Goal: Information Seeking & Learning: Learn about a topic

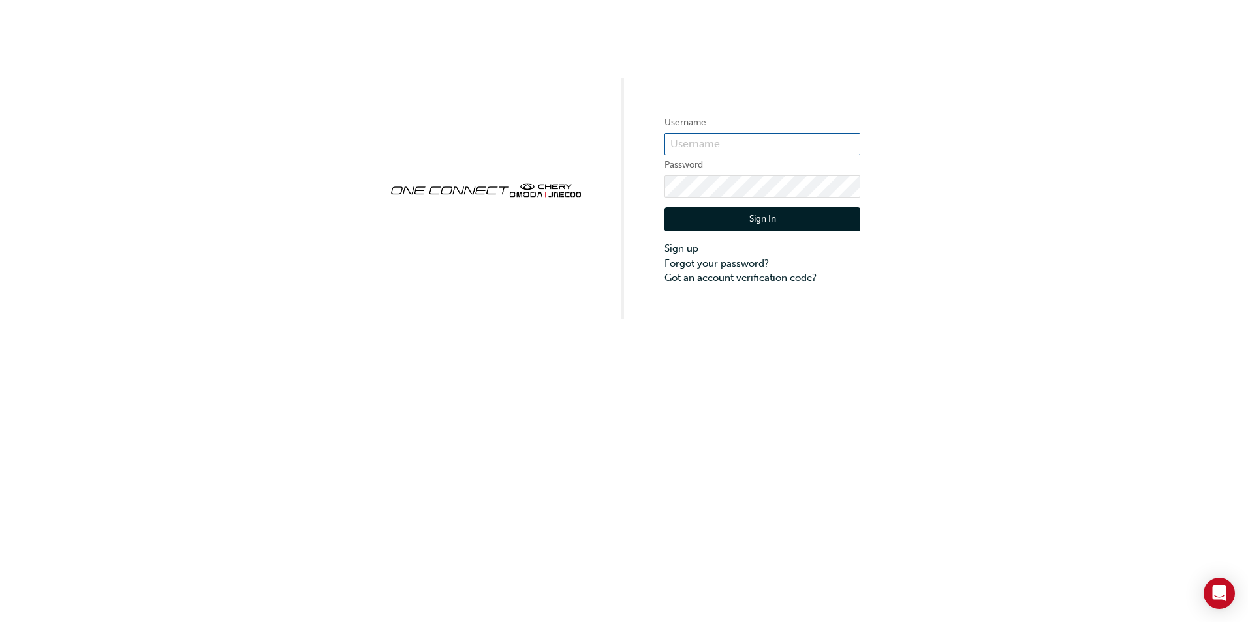
type input "ONE00087"
click at [726, 216] on button "Sign In" at bounding box center [762, 219] width 196 height 25
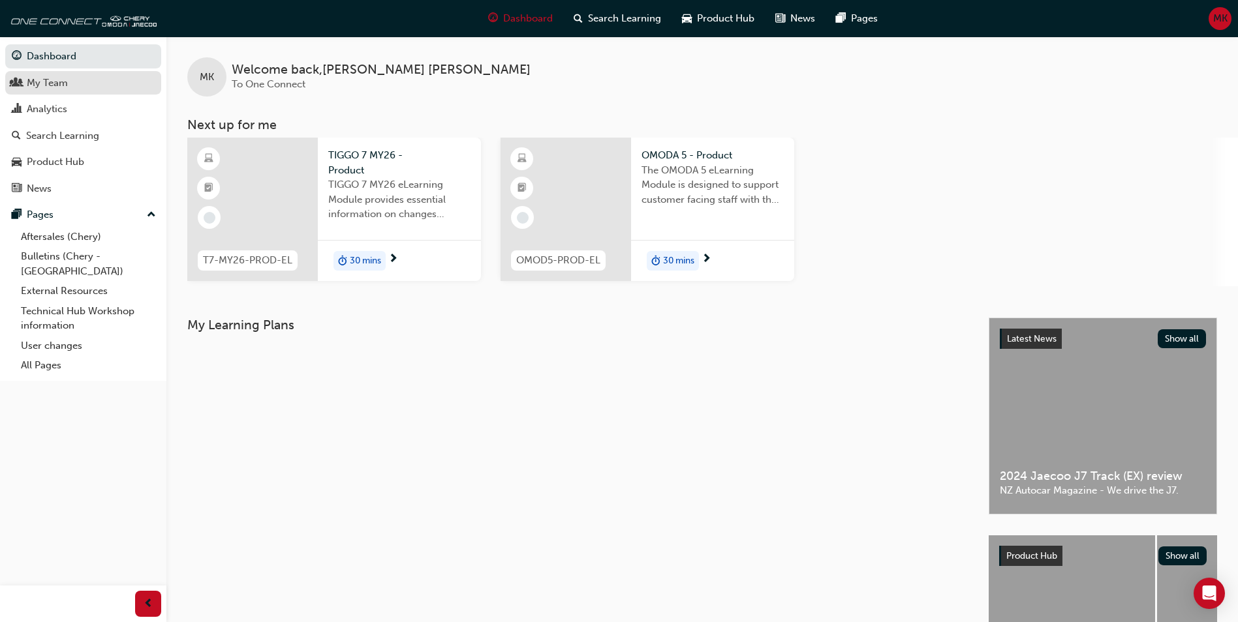
click at [59, 76] on div "My Team" at bounding box center [47, 83] width 41 height 15
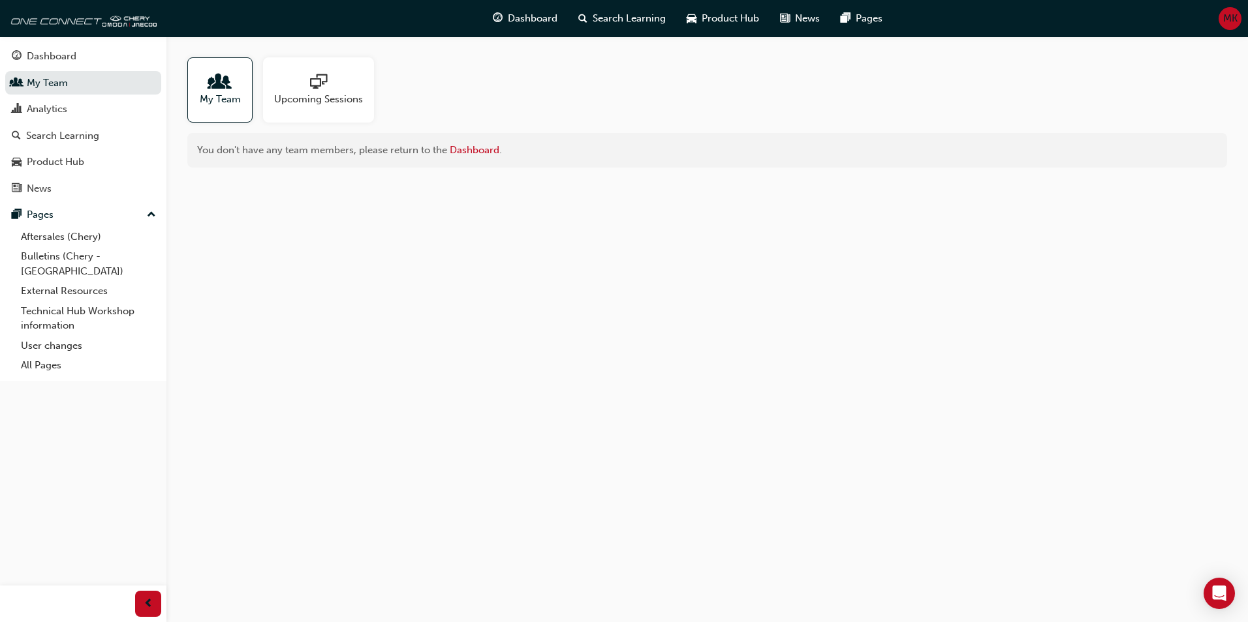
click at [200, 88] on div at bounding box center [220, 83] width 41 height 18
click at [217, 91] on span "people-icon" at bounding box center [219, 83] width 17 height 18
click at [60, 52] on div "Dashboard" at bounding box center [52, 56] width 50 height 15
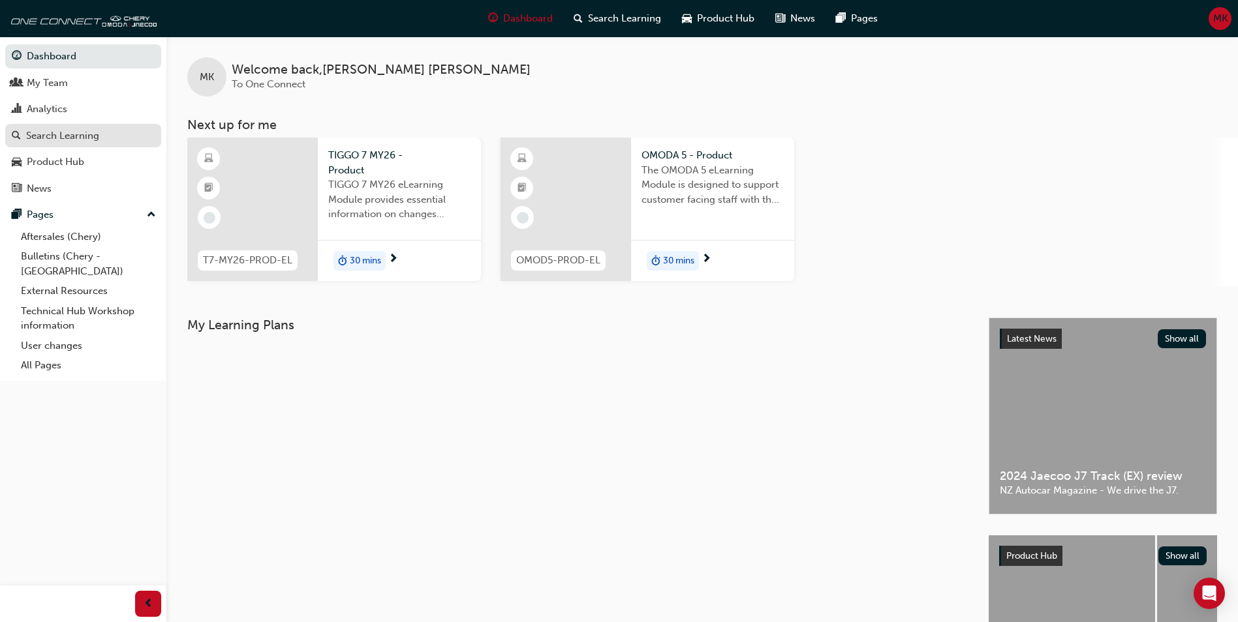
click at [74, 130] on div "Search Learning" at bounding box center [62, 136] width 73 height 15
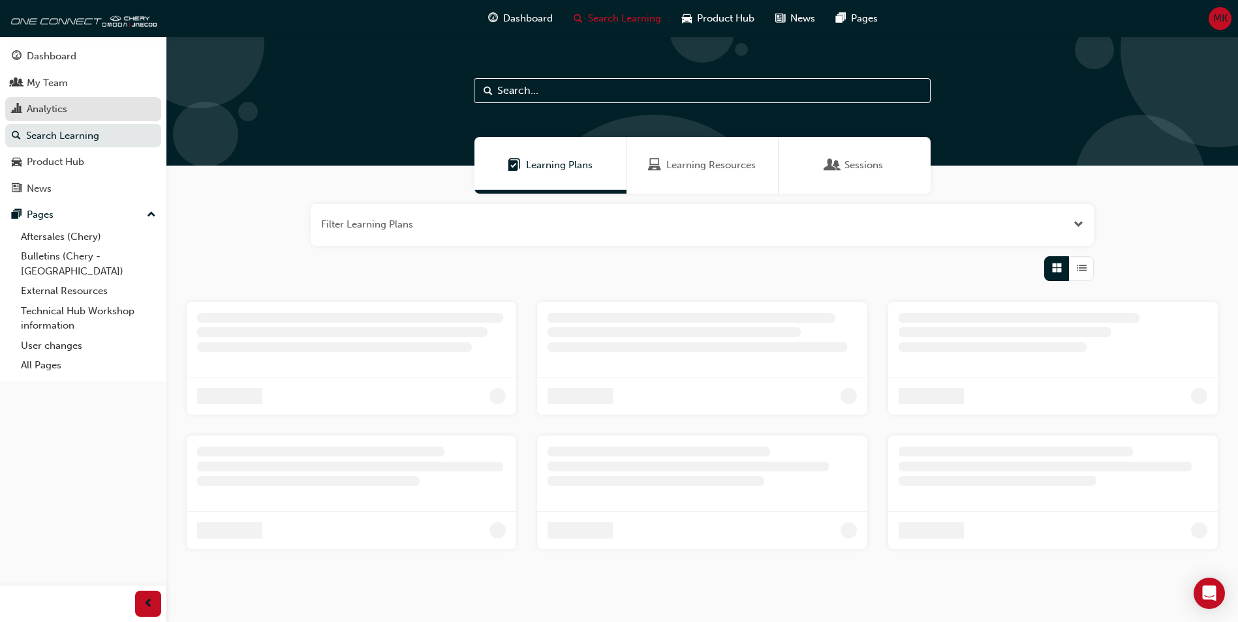
click at [88, 110] on div "Analytics" at bounding box center [83, 109] width 143 height 16
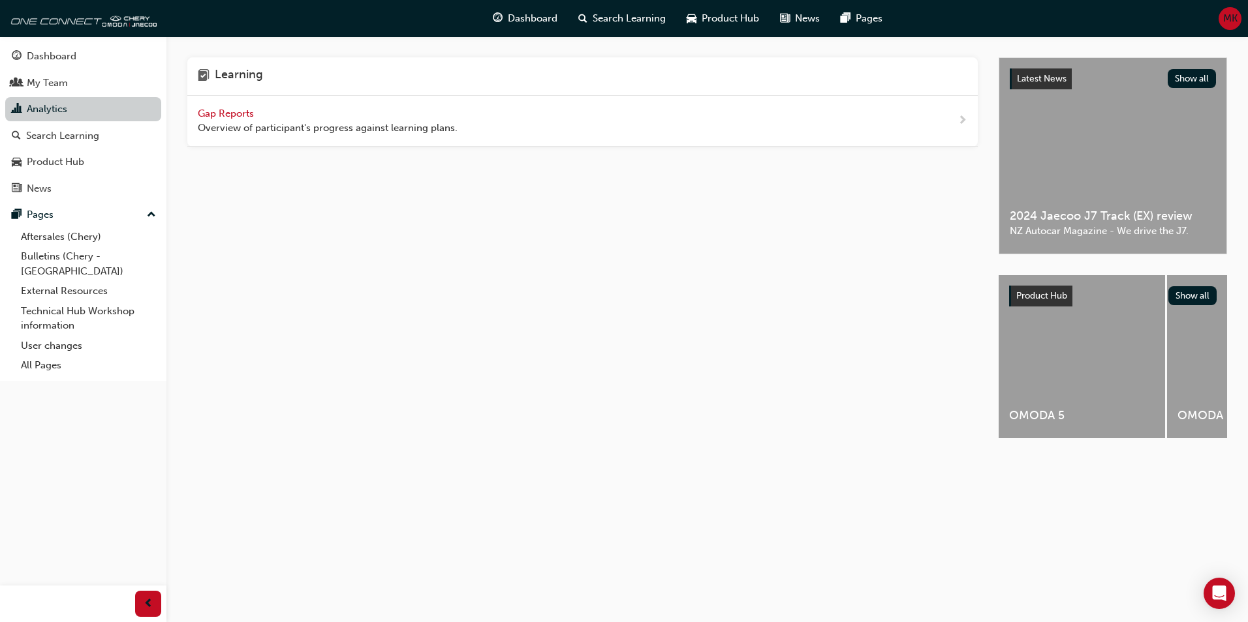
click at [93, 108] on link "Analytics" at bounding box center [83, 109] width 156 height 24
click at [219, 110] on span "Gap Reports" at bounding box center [227, 114] width 59 height 12
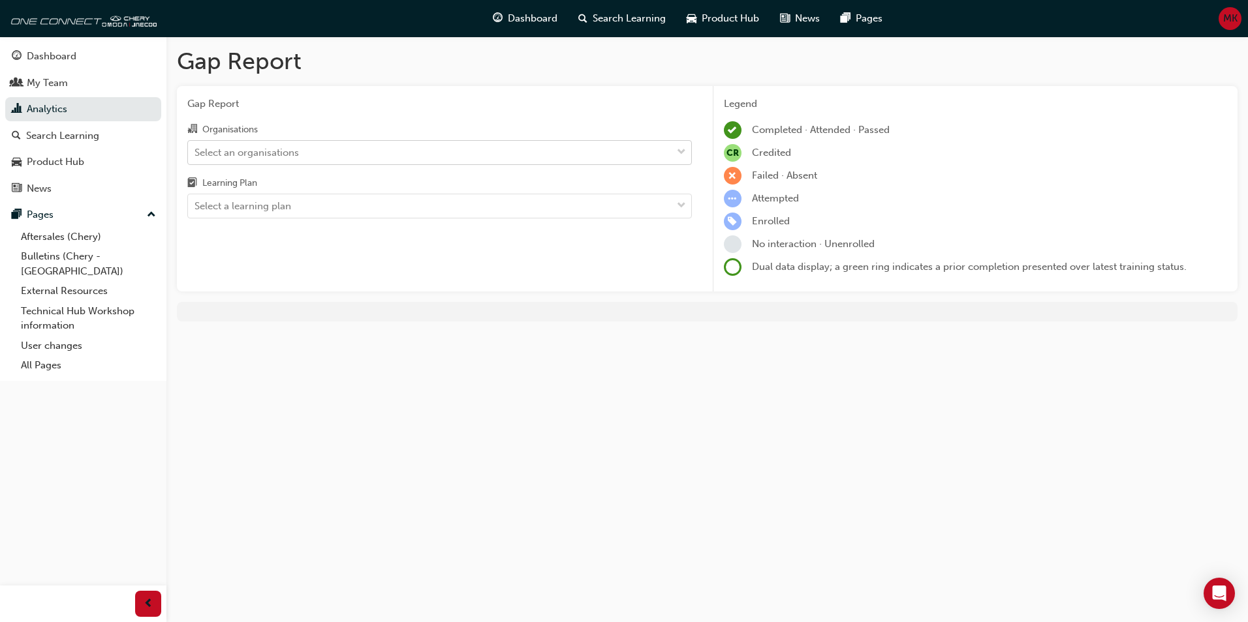
click at [390, 151] on div "Select an organisations" at bounding box center [429, 152] width 483 height 23
click at [196, 151] on input "Organisations Select an organisations" at bounding box center [194, 151] width 1 height 11
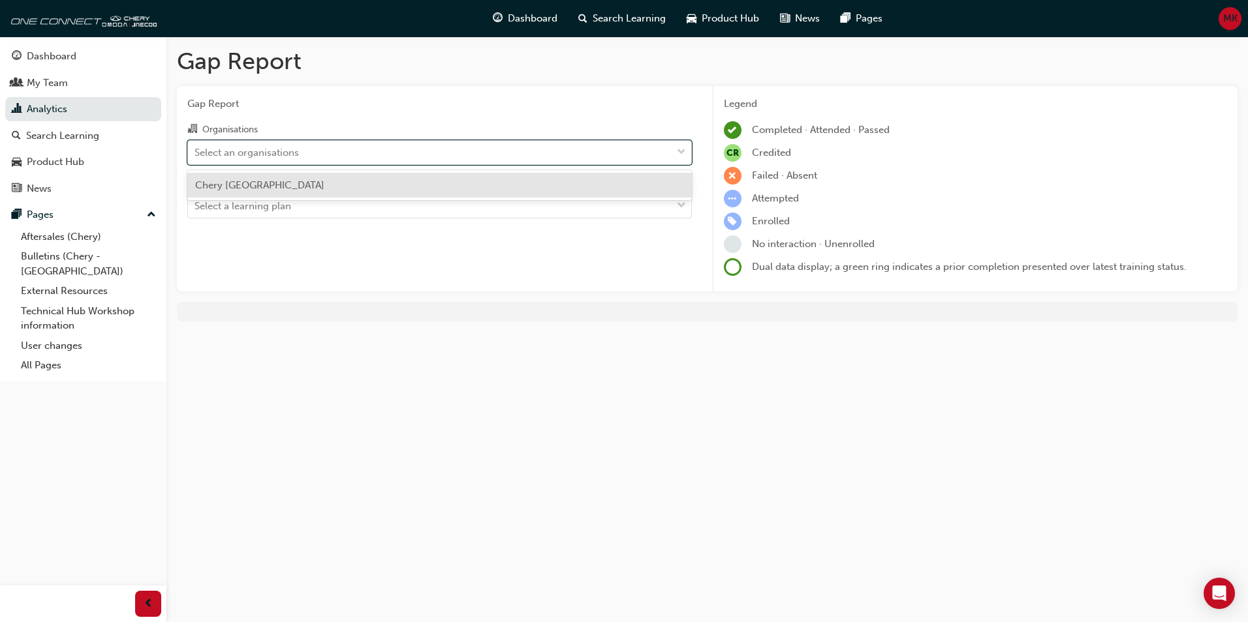
click at [320, 183] on div "Chery [GEOGRAPHIC_DATA]" at bounding box center [439, 185] width 504 height 25
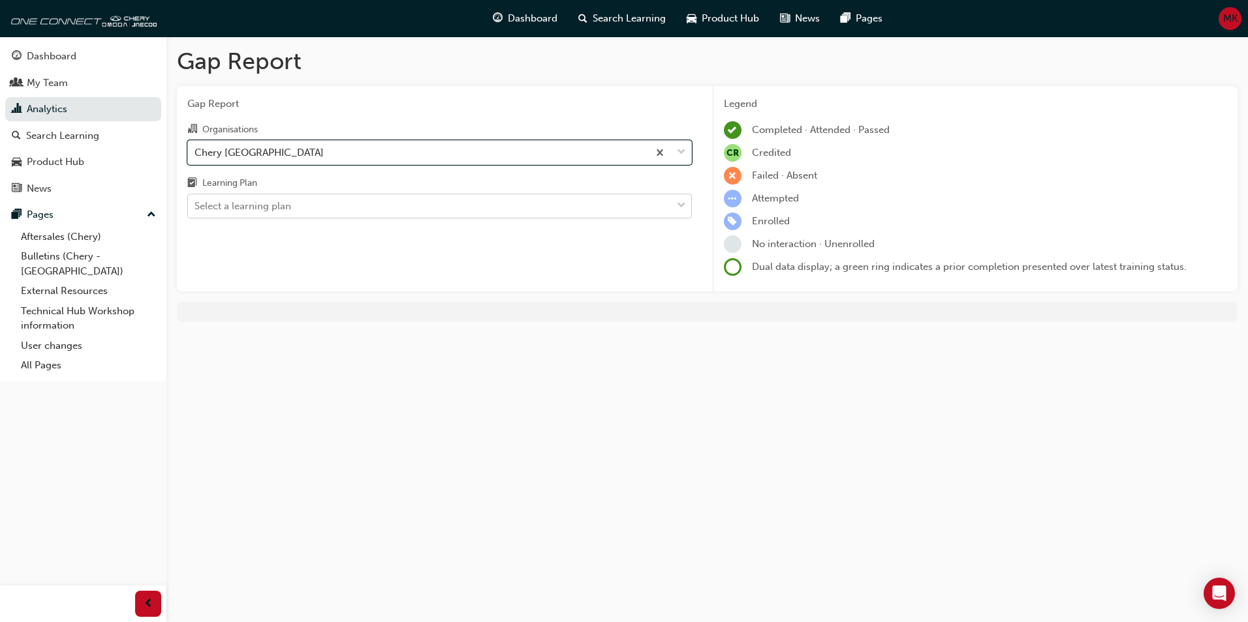
click at [408, 208] on div "Select a learning plan" at bounding box center [429, 206] width 483 height 23
click at [196, 208] on input "Learning Plan Select a learning plan" at bounding box center [194, 205] width 1 height 11
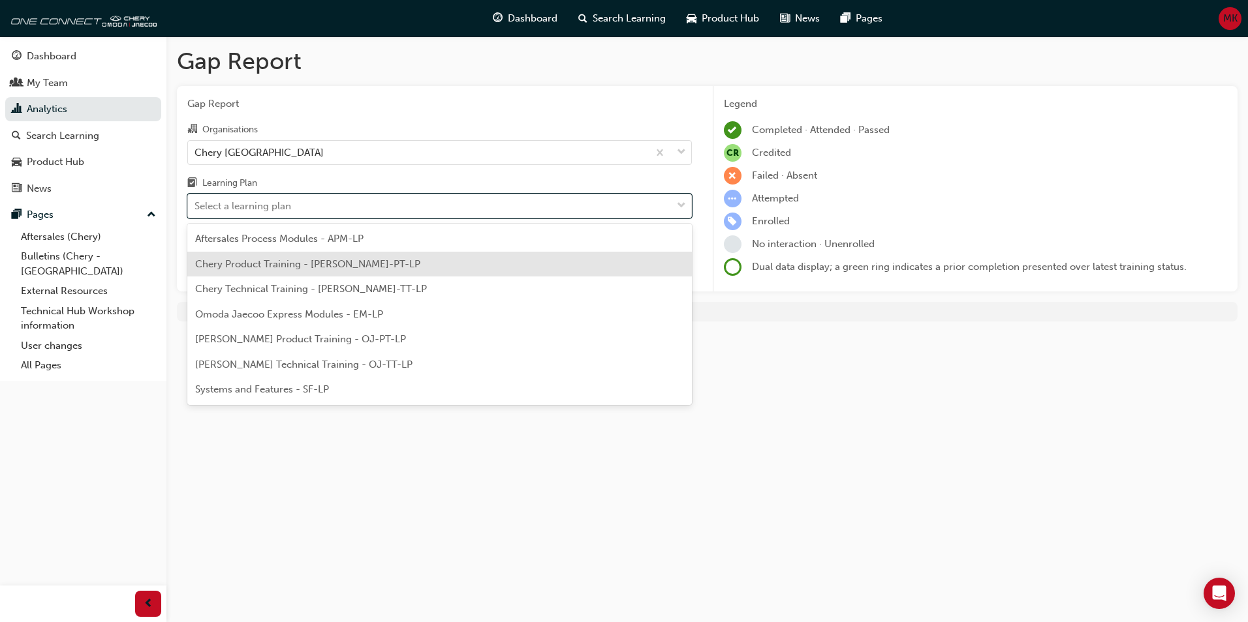
click at [351, 266] on span "Chery Product Training - [PERSON_NAME]-PT-LP" at bounding box center [307, 264] width 225 height 12
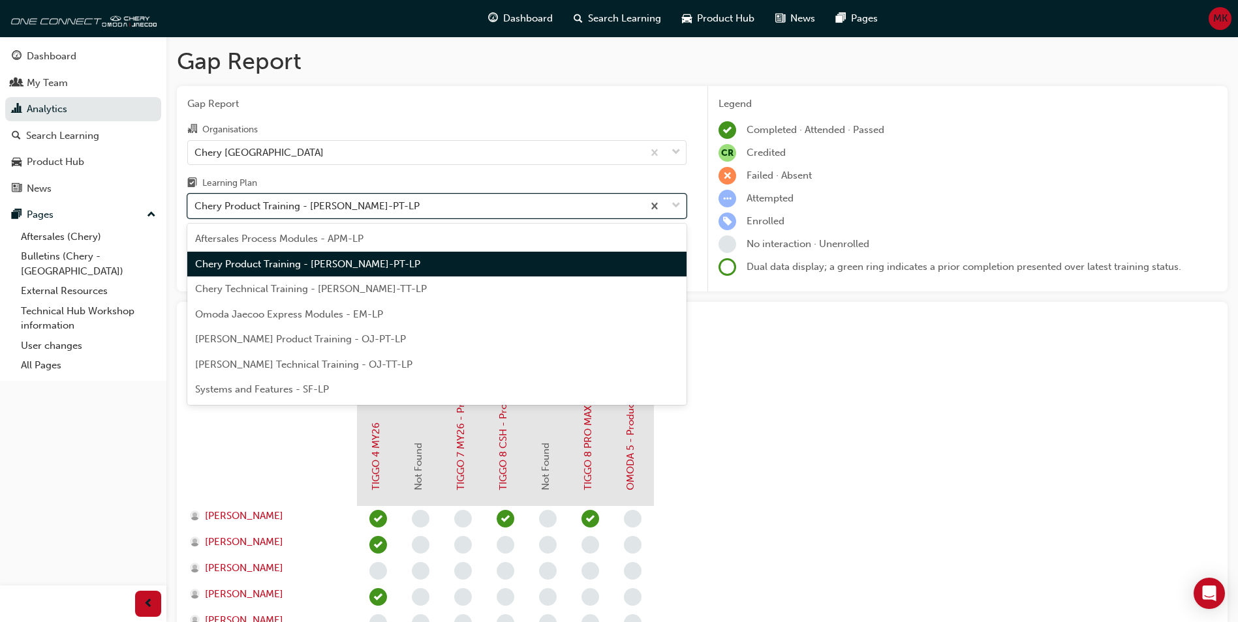
click at [675, 208] on span "down-icon" at bounding box center [675, 206] width 9 height 17
click at [196, 208] on input "Learning Plan option Chery Product Training - [PERSON_NAME]-PT-LP, selected. op…" at bounding box center [194, 205] width 1 height 11
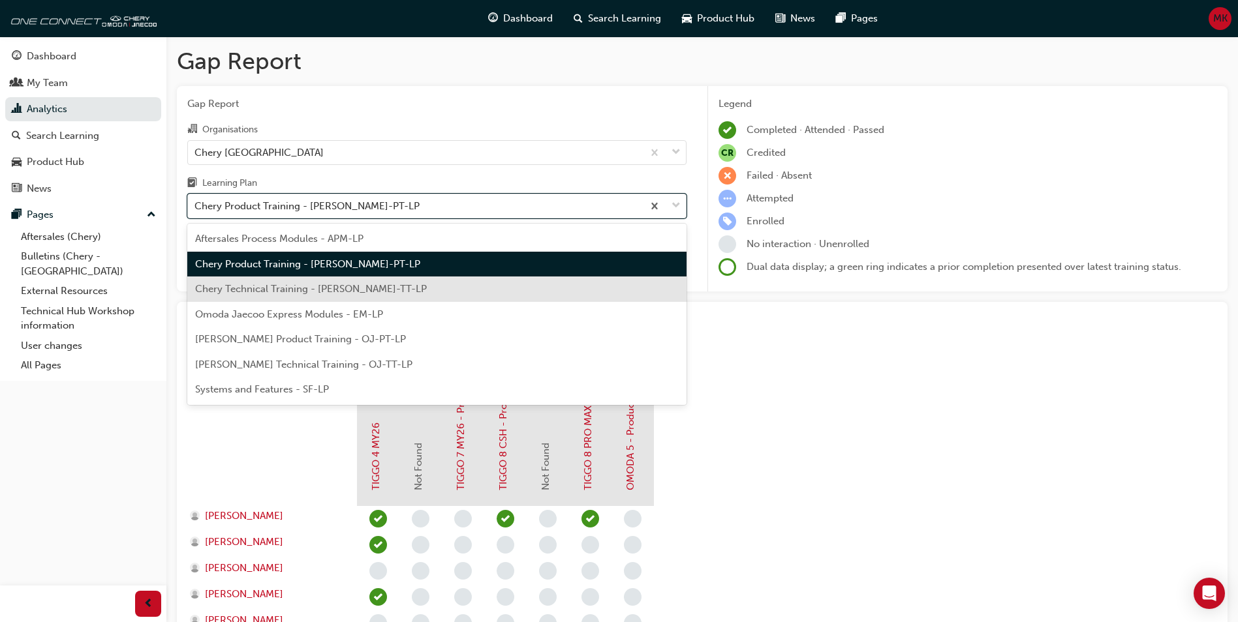
click at [455, 288] on div "Chery Technical Training - [PERSON_NAME]-TT-LP" at bounding box center [436, 289] width 499 height 25
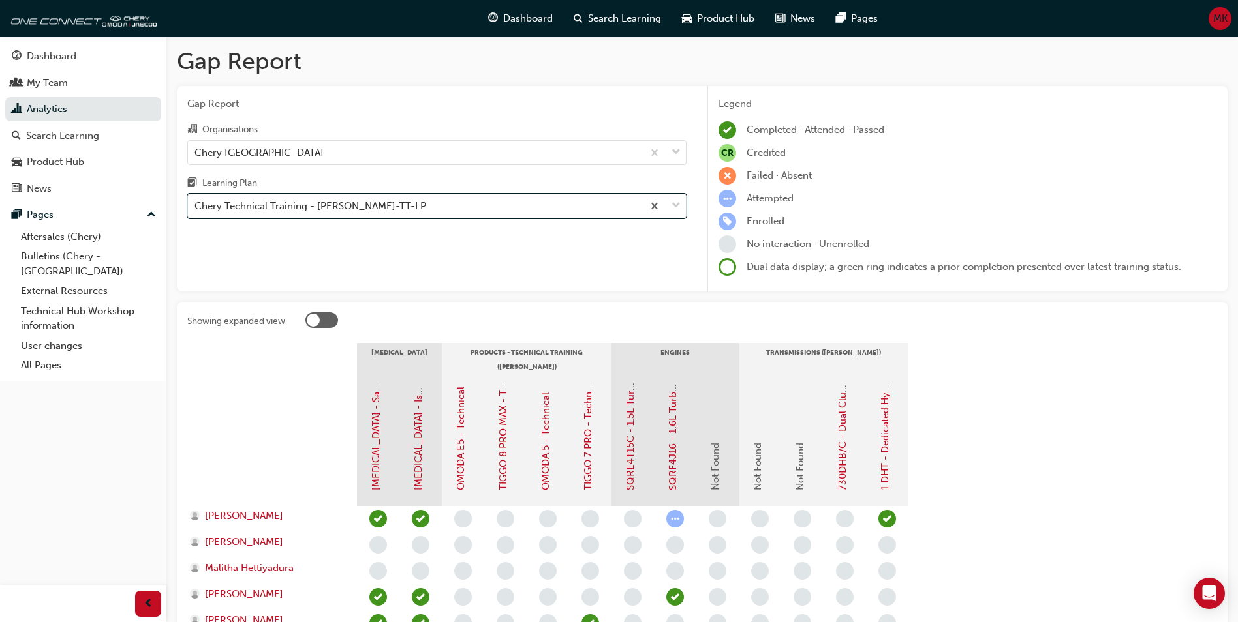
click at [595, 209] on div "Chery Technical Training - [PERSON_NAME]-TT-LP" at bounding box center [415, 206] width 455 height 23
click at [196, 209] on input "Learning Plan option Chery Technical Training - [PERSON_NAME]-TT-LP, selected. …" at bounding box center [194, 205] width 1 height 11
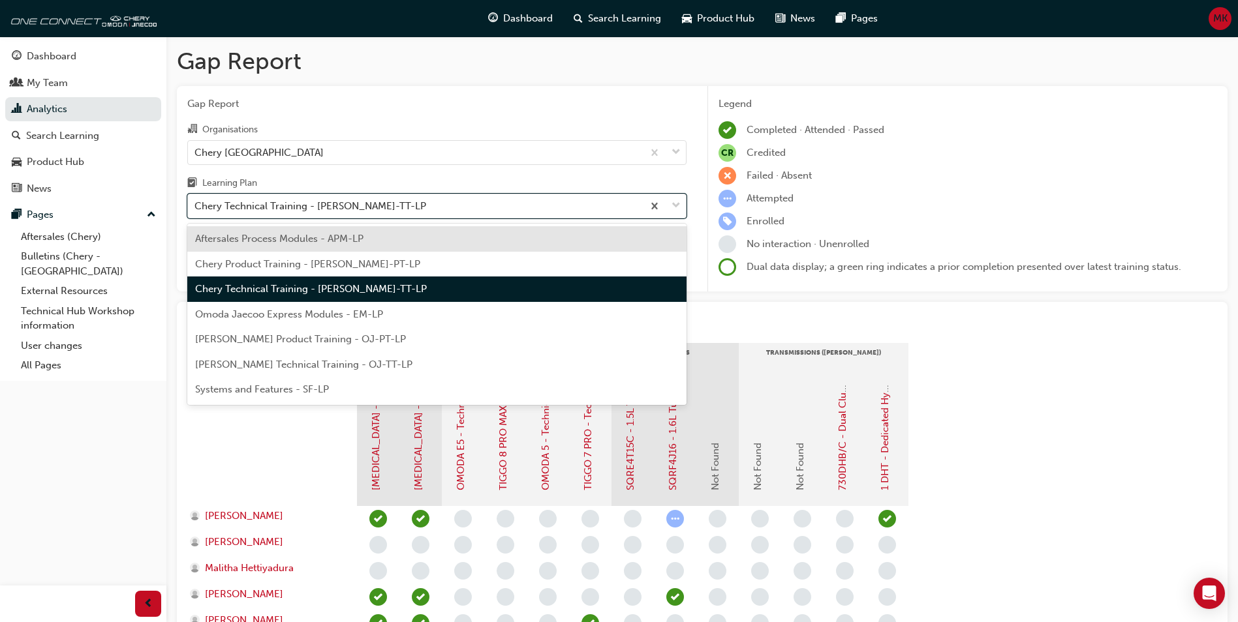
click at [495, 263] on div "Chery Product Training - [PERSON_NAME]-PT-LP" at bounding box center [436, 264] width 499 height 25
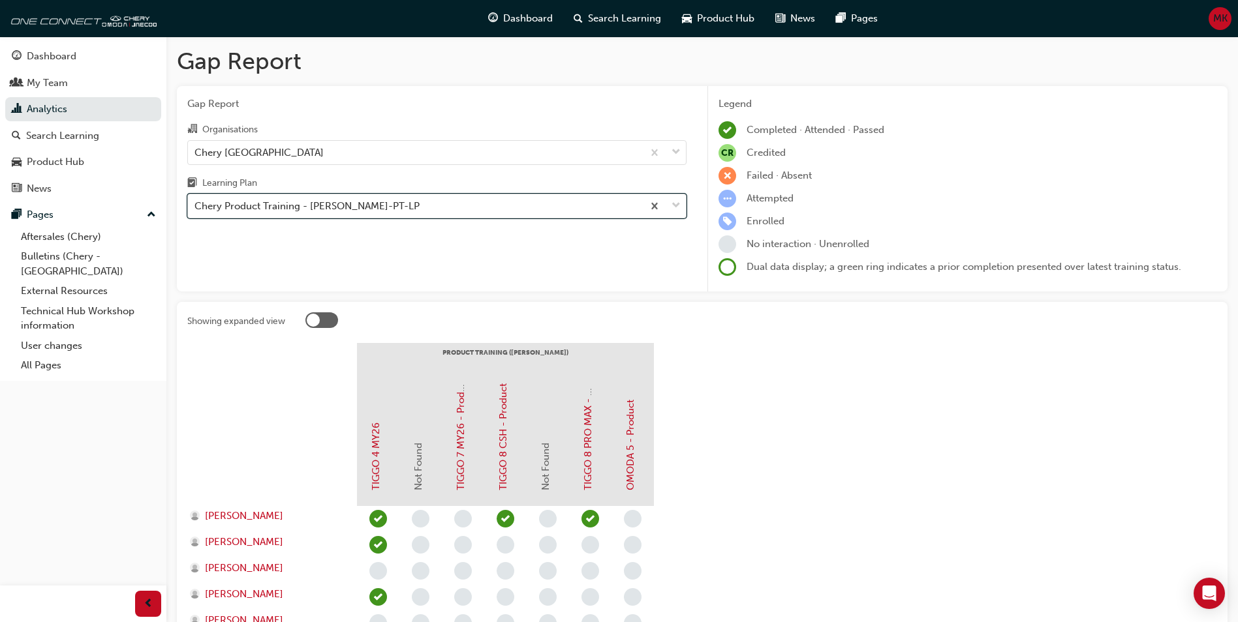
click at [542, 205] on div "Chery Product Training - [PERSON_NAME]-PT-LP" at bounding box center [415, 206] width 455 height 23
click at [196, 205] on input "Learning Plan option Chery Product Training - [PERSON_NAME]-PT-LP, selected. 0 …" at bounding box center [194, 205] width 1 height 11
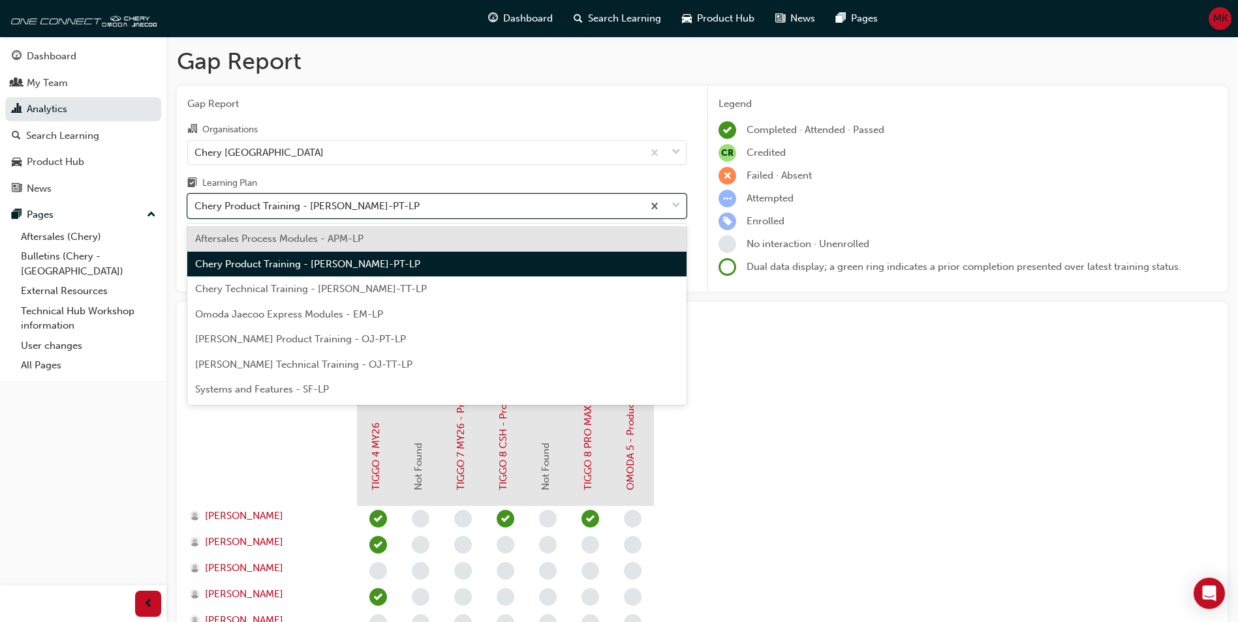
click at [487, 245] on div "Aftersales Process Modules - APM-LP" at bounding box center [436, 238] width 499 height 25
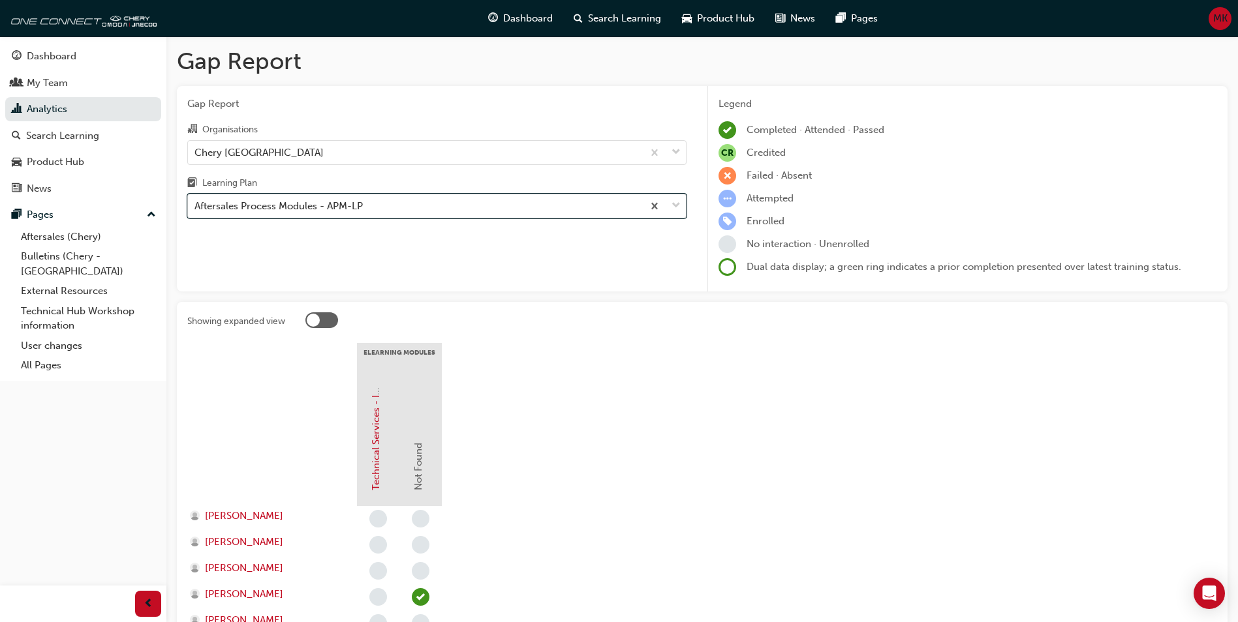
click at [545, 208] on div "Aftersales Process Modules - APM-LP" at bounding box center [415, 206] width 455 height 23
click at [196, 208] on input "Learning Plan option Aftersales Process Modules - APM-LP, selected. 0 results a…" at bounding box center [194, 205] width 1 height 11
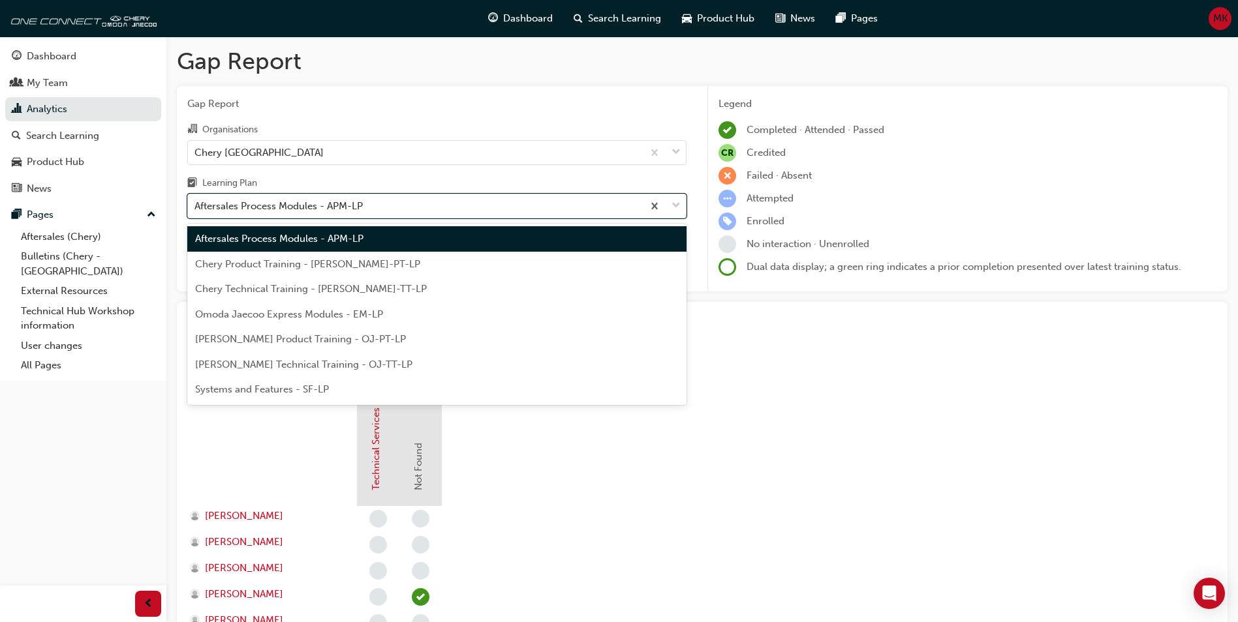
click at [506, 258] on div "Chery Product Training - [PERSON_NAME]-PT-LP" at bounding box center [436, 264] width 499 height 25
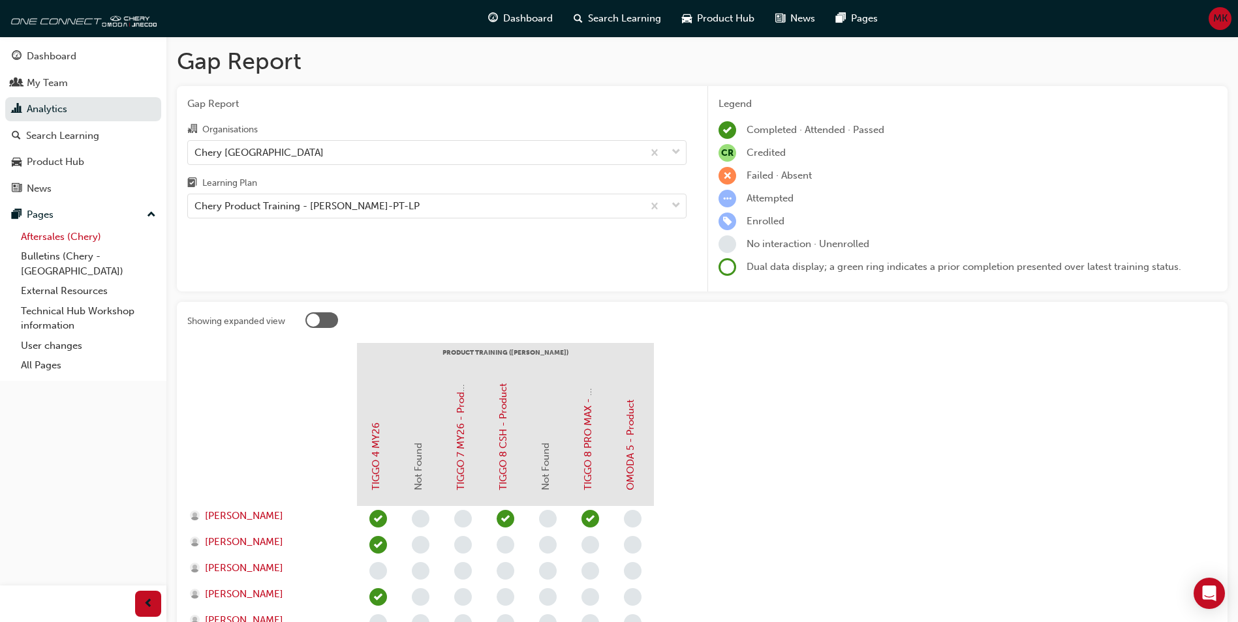
click at [75, 237] on link "Aftersales (Chery)" at bounding box center [88, 237] width 145 height 20
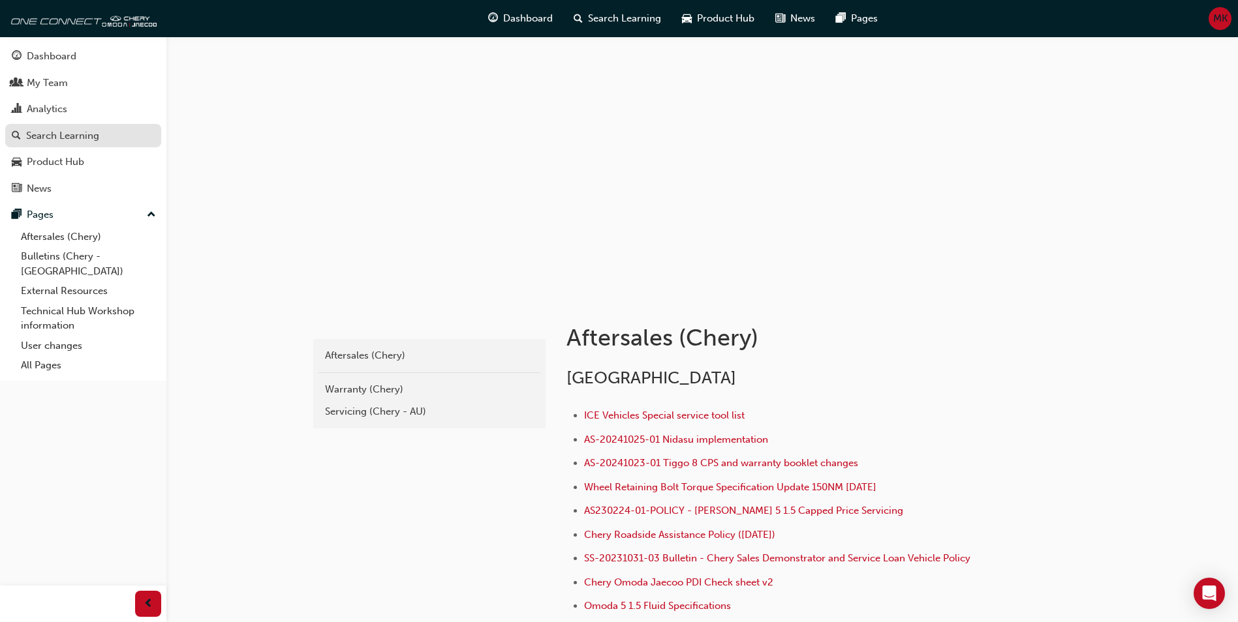
click at [66, 134] on div "Search Learning" at bounding box center [62, 136] width 73 height 15
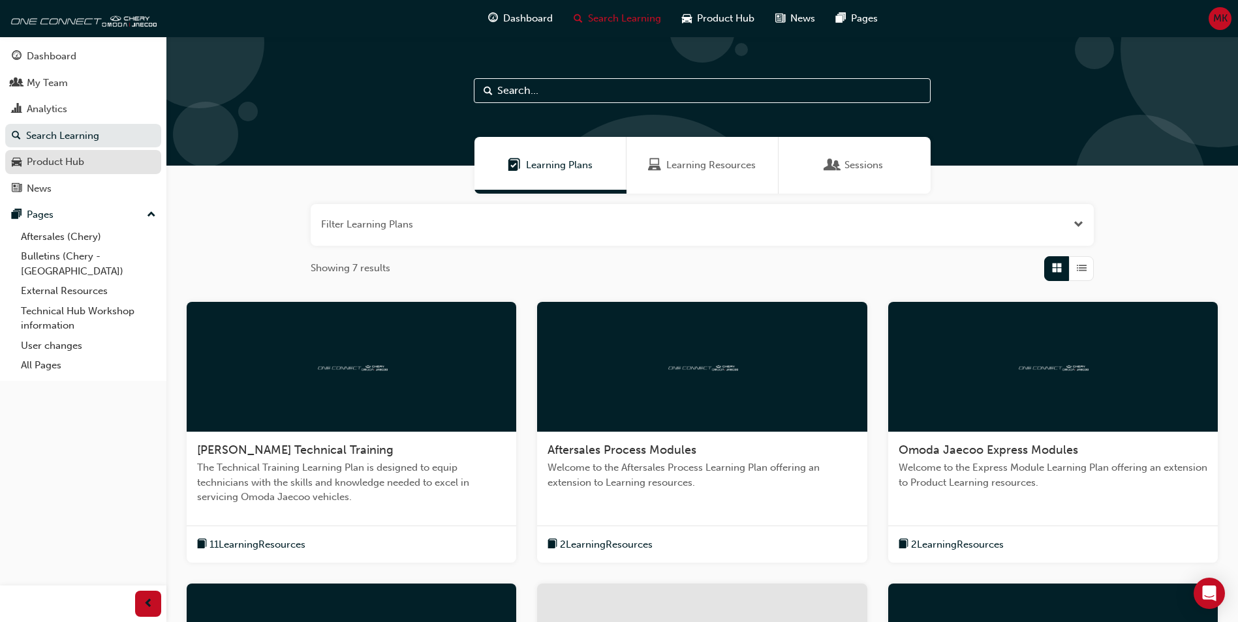
click at [40, 161] on div "Product Hub" at bounding box center [55, 162] width 57 height 15
